Goal: Check status: Check status

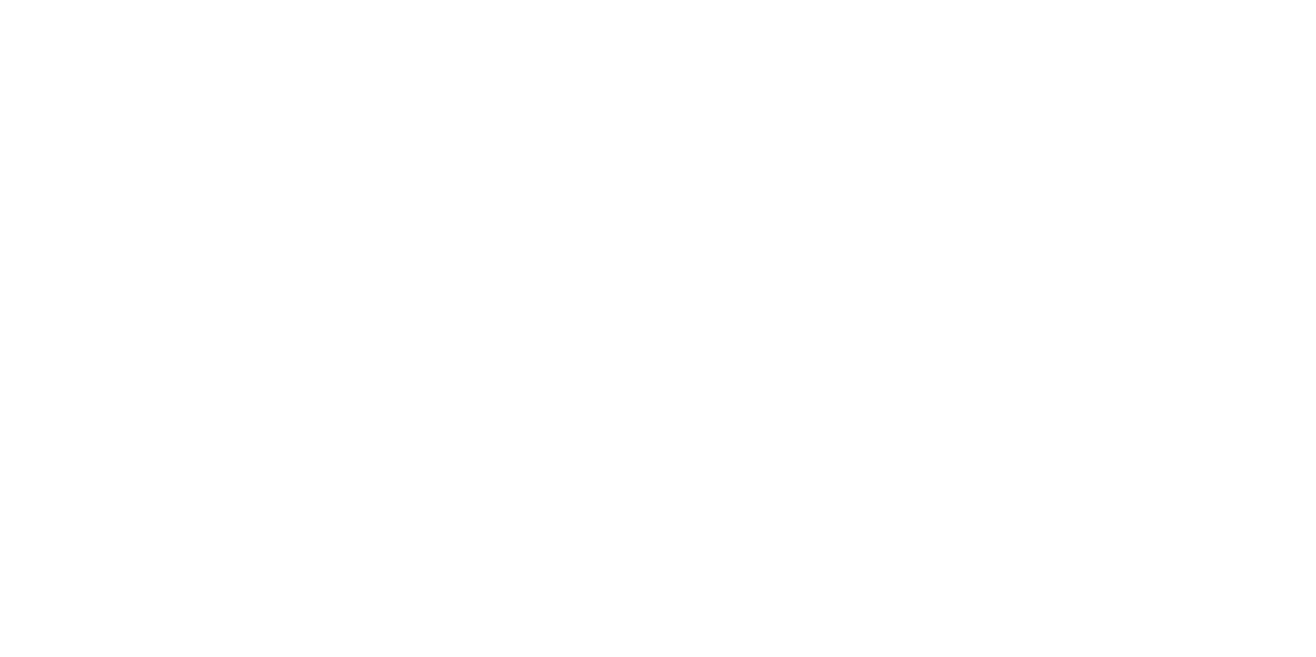
click at [646, 39] on div at bounding box center [658, 328] width 1316 height 657
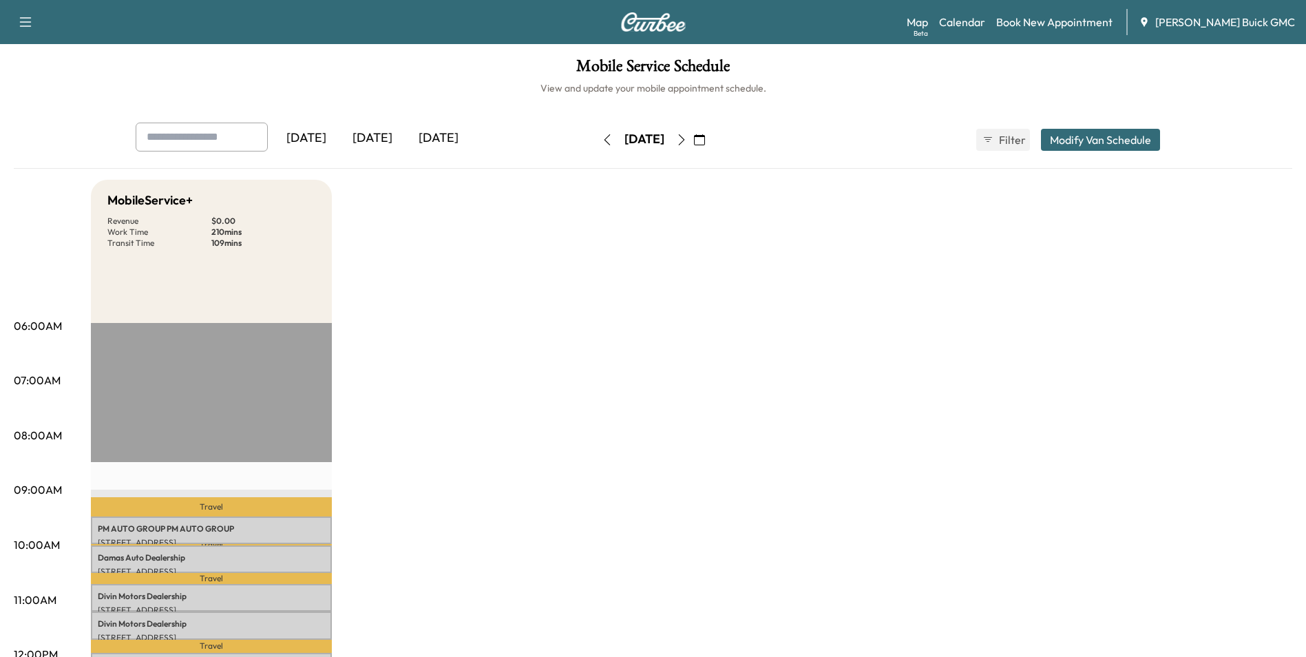
click at [376, 135] on div "[DATE]" at bounding box center [372, 139] width 66 height 32
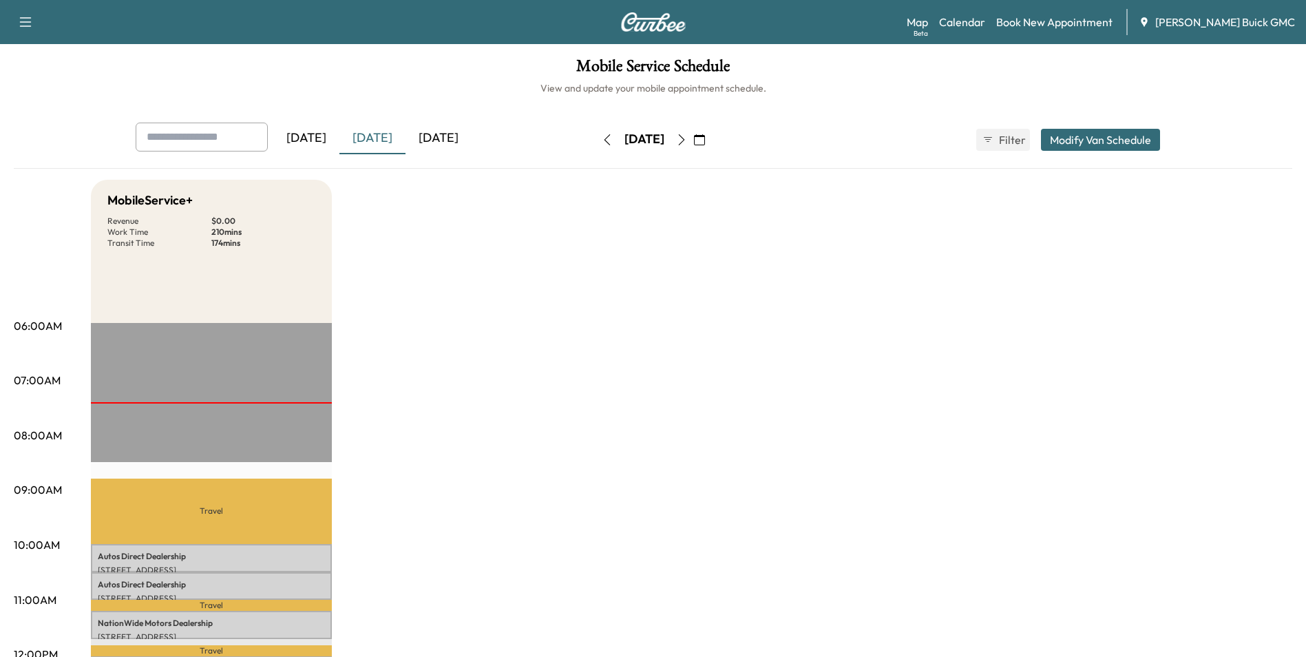
click at [440, 134] on div "[DATE]" at bounding box center [438, 139] width 66 height 32
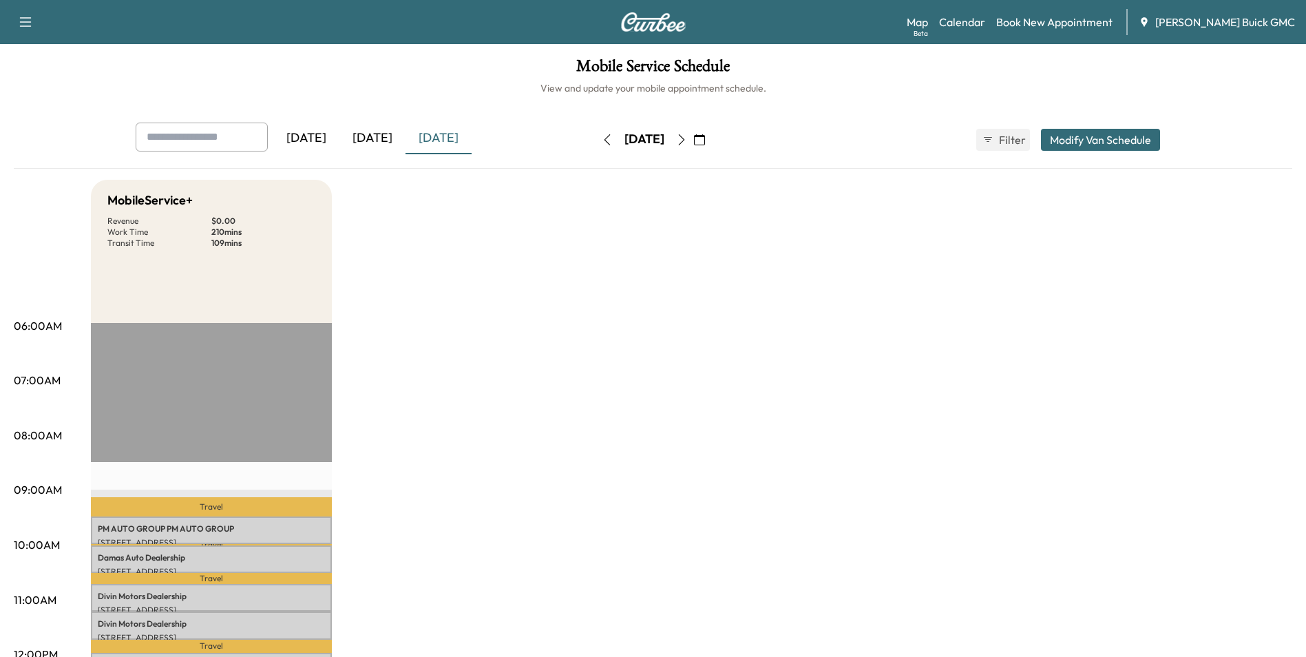
click at [687, 137] on icon "button" at bounding box center [681, 139] width 11 height 11
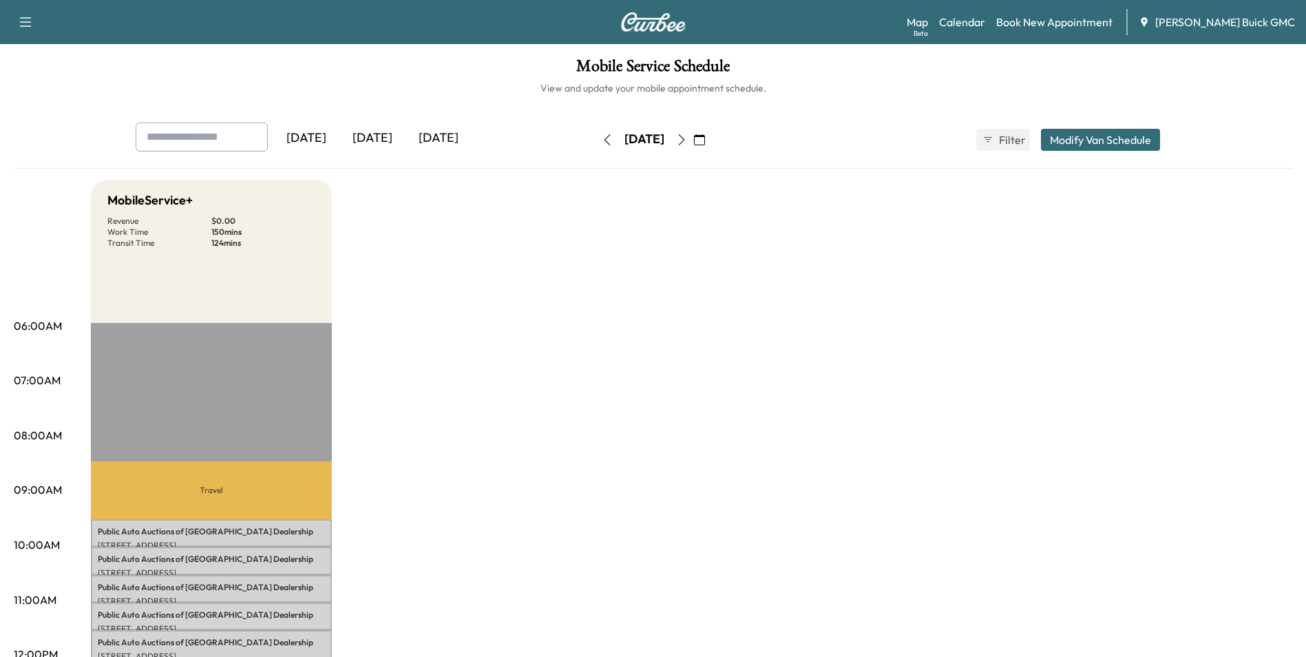
click at [687, 139] on icon "button" at bounding box center [681, 139] width 11 height 11
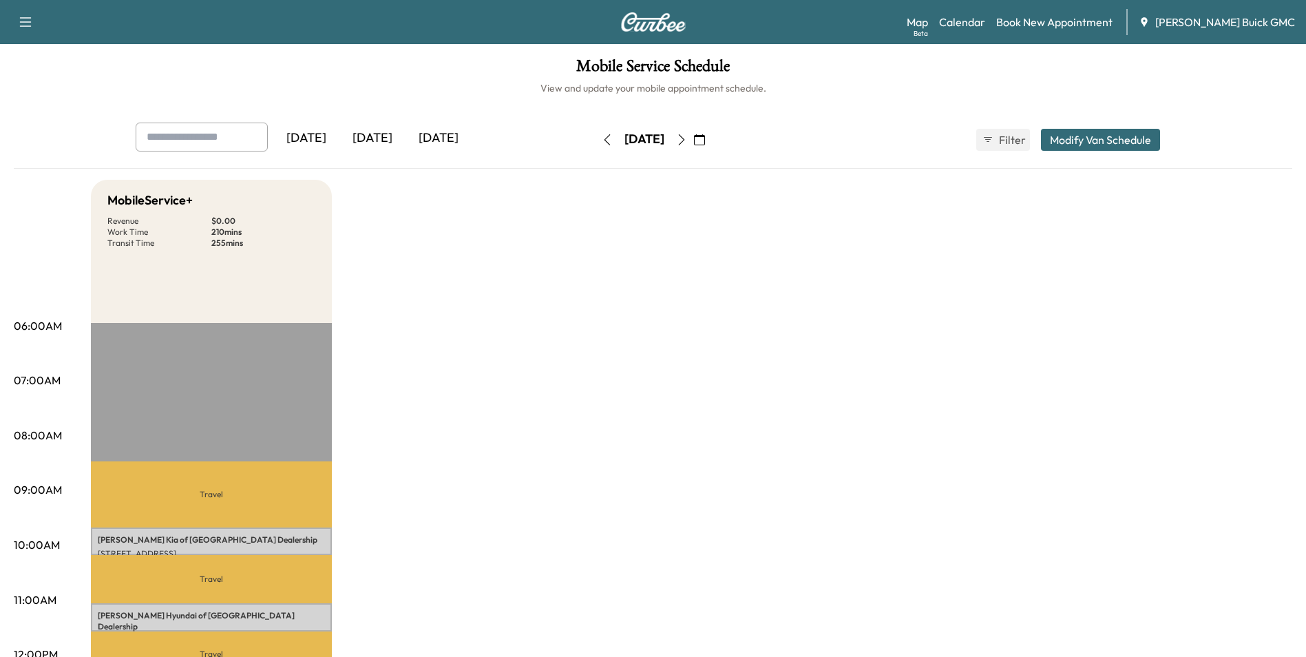
click at [687, 138] on icon "button" at bounding box center [681, 139] width 11 height 11
